Goal: Task Accomplishment & Management: Manage account settings

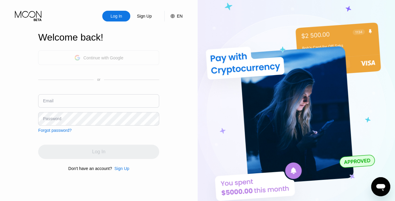
click at [111, 55] on div "Continue with Google" at bounding box center [103, 57] width 40 height 5
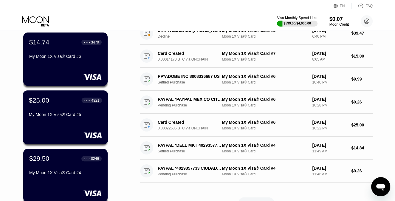
scroll to position [179, 0]
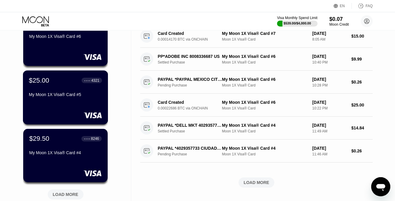
click at [76, 114] on div at bounding box center [65, 115] width 73 height 6
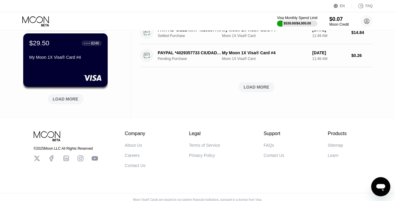
scroll to position [283, 0]
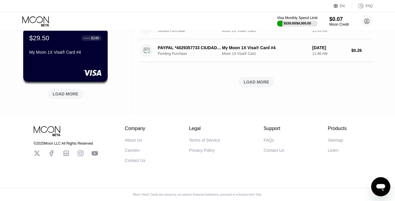
click at [63, 93] on div "LOAD MORE" at bounding box center [66, 94] width 36 height 10
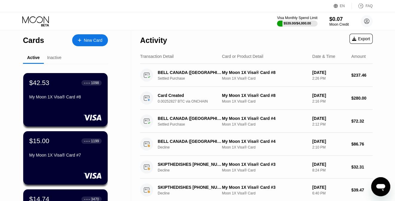
scroll to position [0, 0]
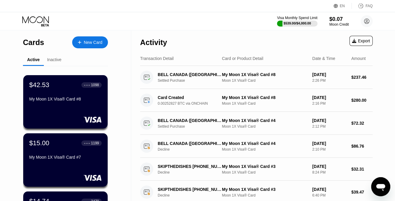
click at [50, 56] on div "Inactive" at bounding box center [54, 60] width 21 height 12
click at [50, 58] on div "Inactive" at bounding box center [54, 59] width 14 height 5
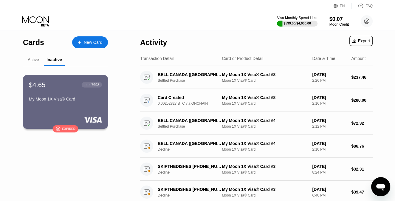
click at [49, 101] on div "My Moon 1X Visa® Card" at bounding box center [65, 99] width 73 height 5
click at [32, 60] on div "Active" at bounding box center [33, 59] width 11 height 5
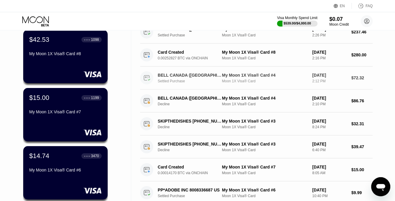
scroll to position [60, 0]
